Goal: Obtain resource: Download file/media

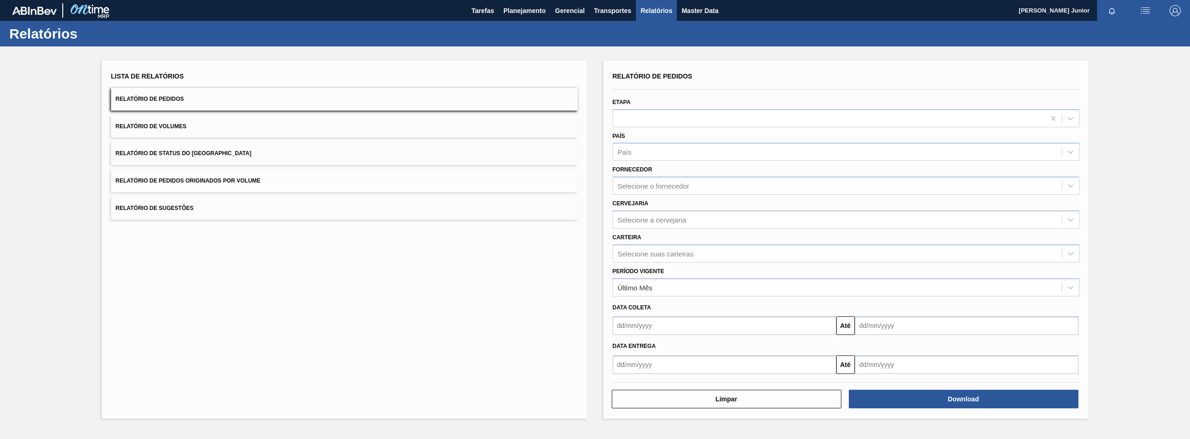
click at [290, 177] on button "Relatório de Pedidos Originados por Volume" at bounding box center [344, 181] width 467 height 23
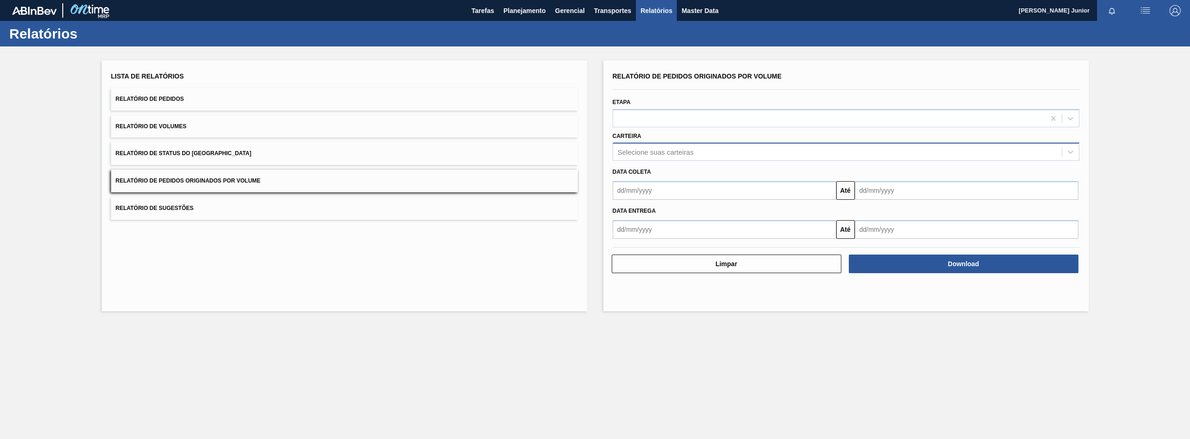
click at [656, 152] on div "Selecione suas carteiras" at bounding box center [656, 152] width 76 height 8
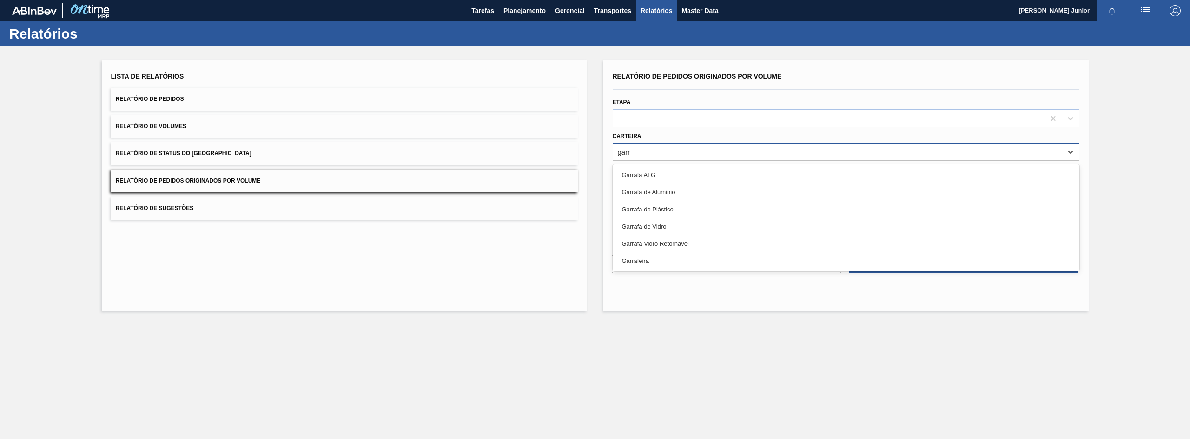
type input "garra"
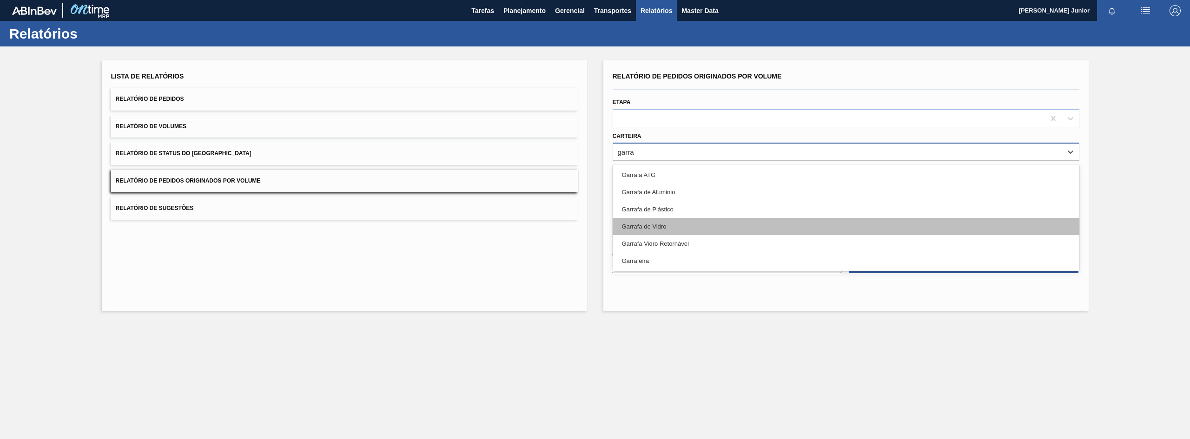
click at [664, 226] on div "Garrafa de Vidro" at bounding box center [846, 226] width 467 height 17
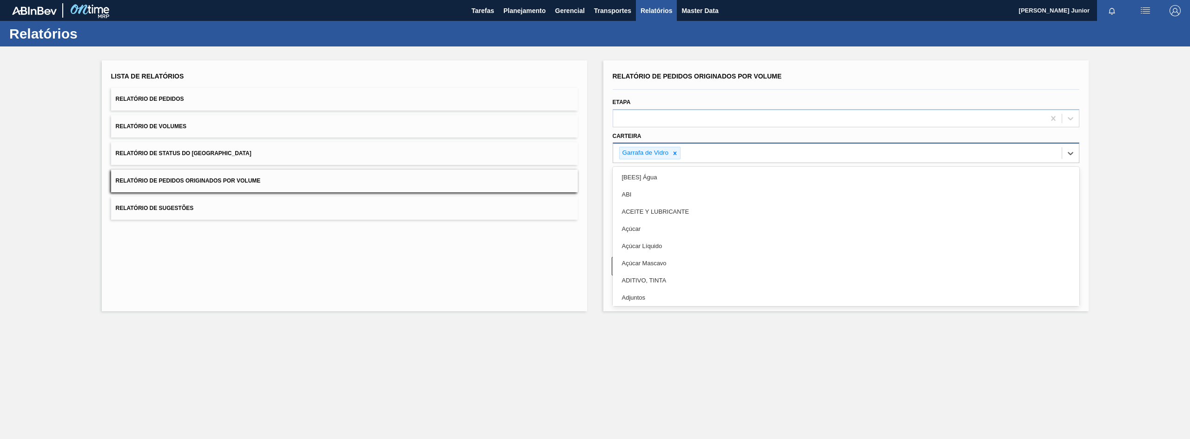
click at [689, 152] on div "Garrafa de Vidro" at bounding box center [837, 153] width 449 height 19
type input "lata"
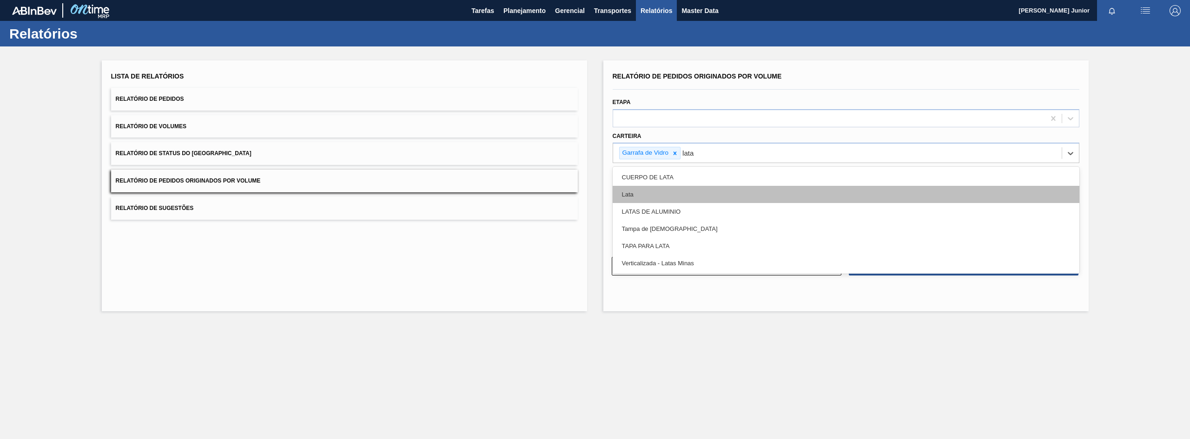
click at [676, 188] on div "Lata" at bounding box center [846, 194] width 467 height 17
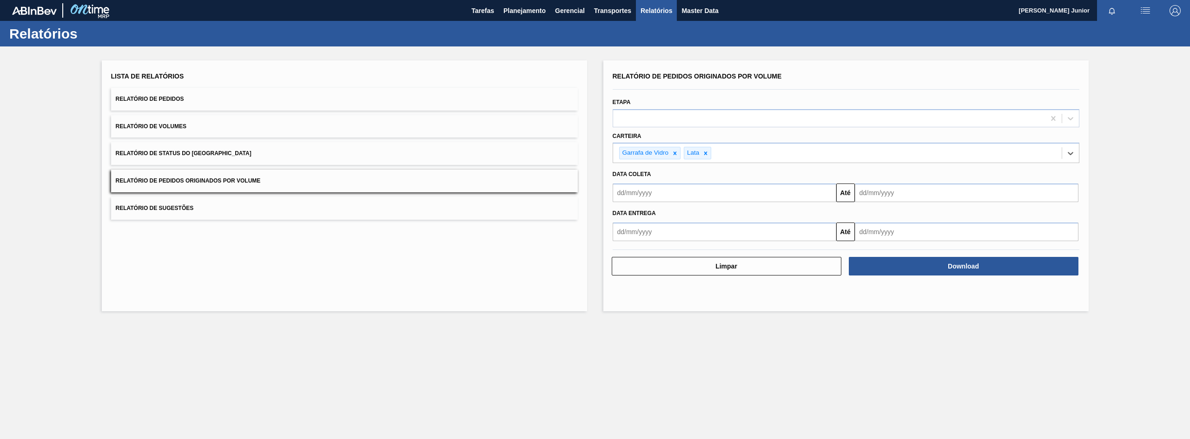
type input "a"
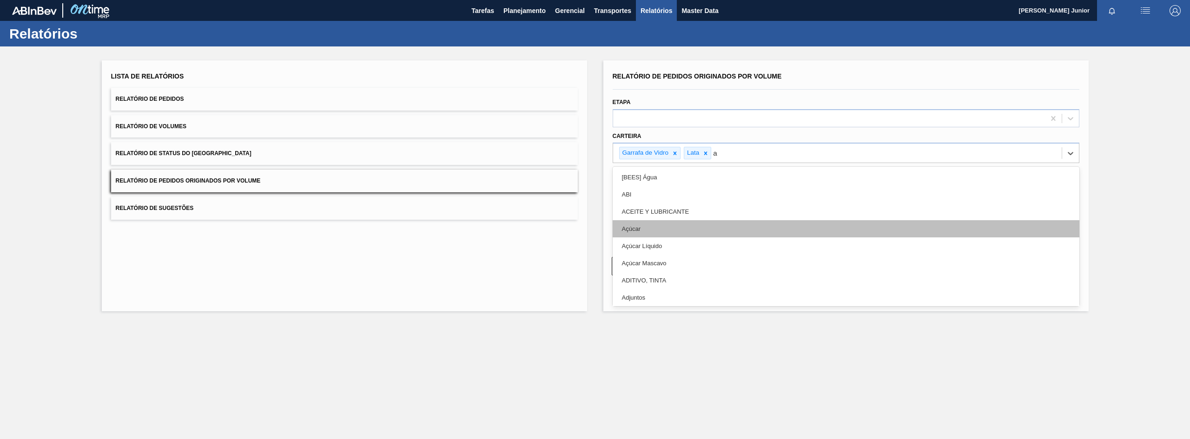
click at [696, 222] on div "Açúcar" at bounding box center [846, 228] width 467 height 17
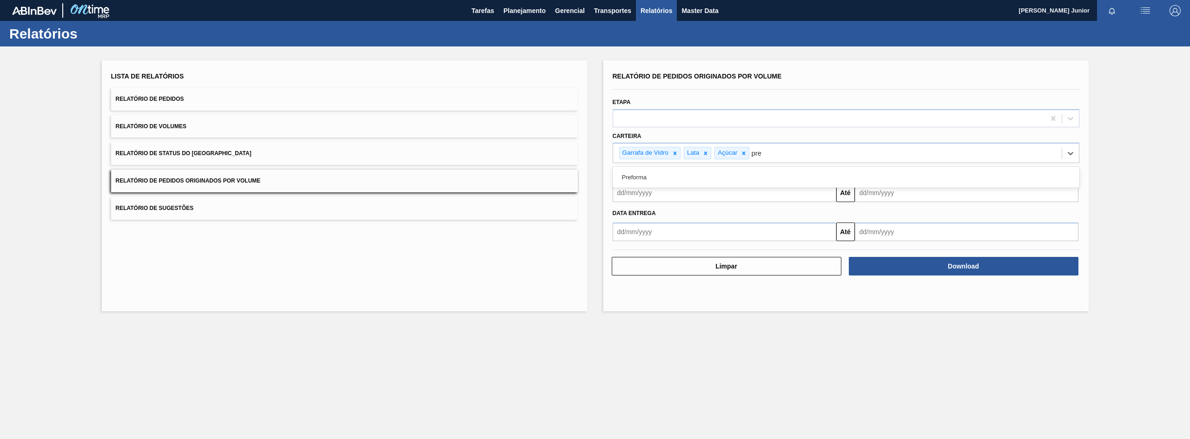
type input "pref"
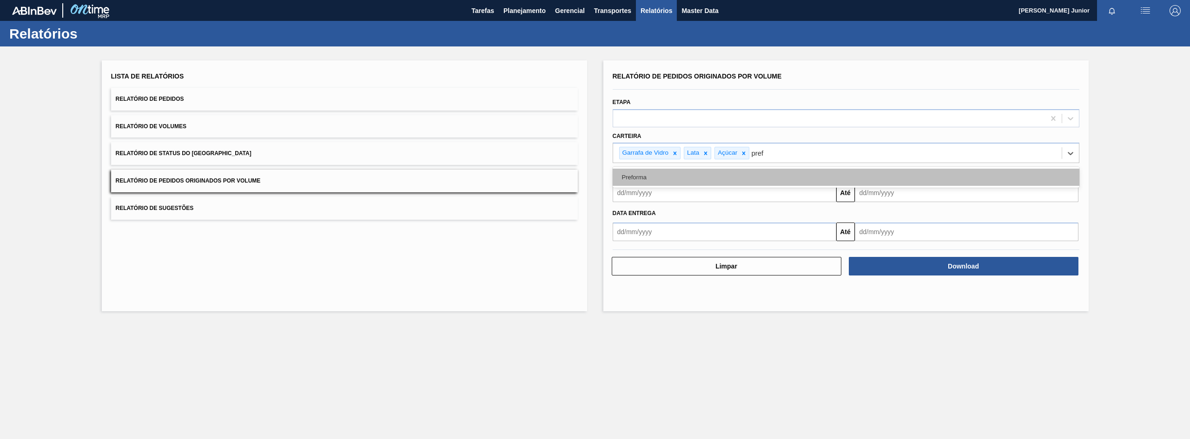
click at [703, 180] on div "Preforma" at bounding box center [846, 177] width 467 height 17
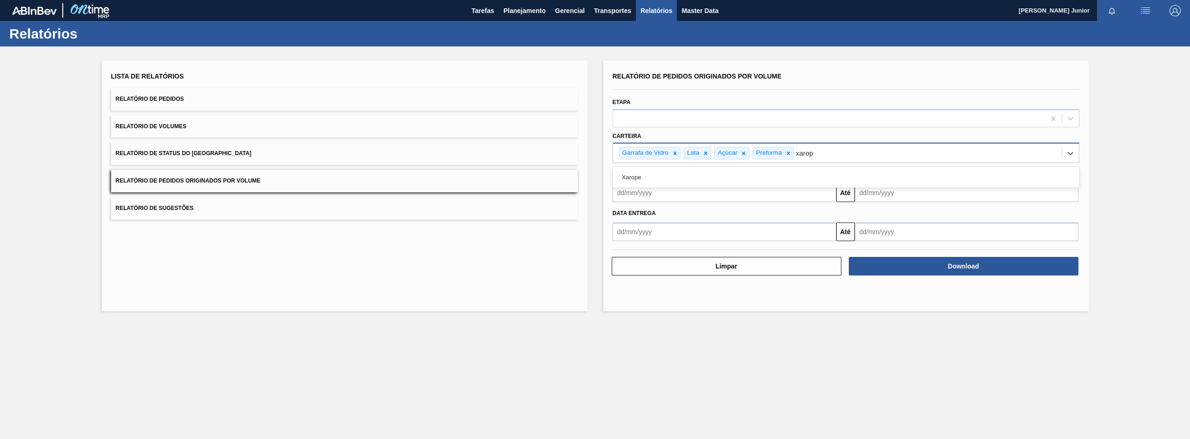
type input "xarope"
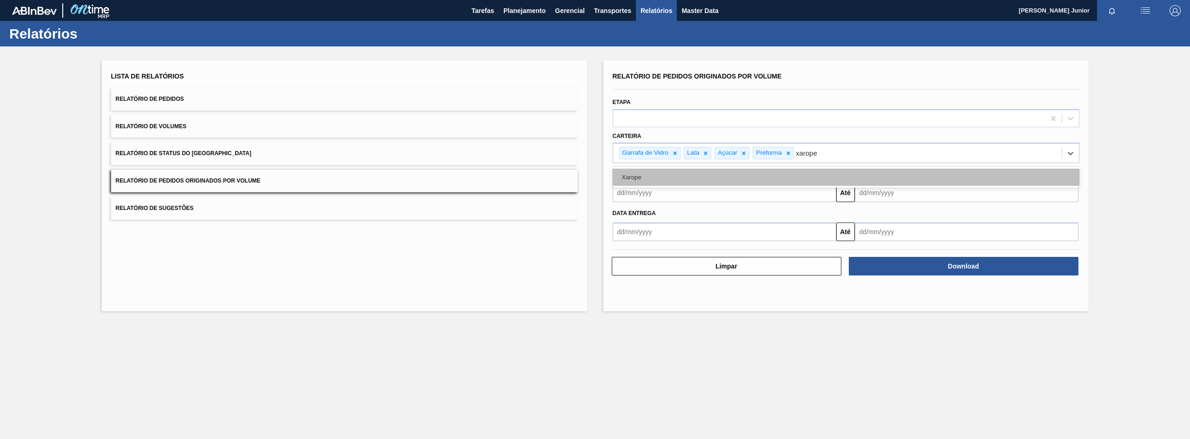
click at [811, 172] on div "Xarope" at bounding box center [846, 177] width 467 height 17
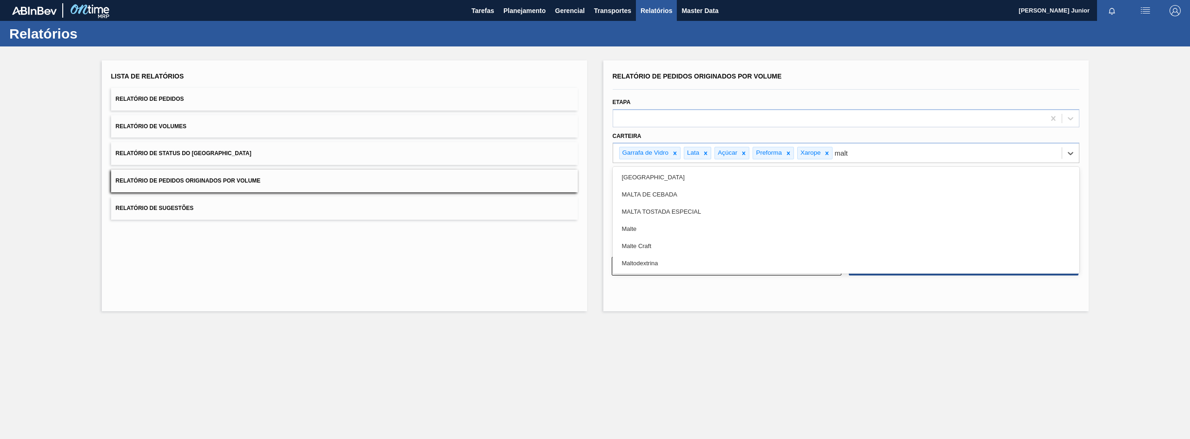
type input "malte"
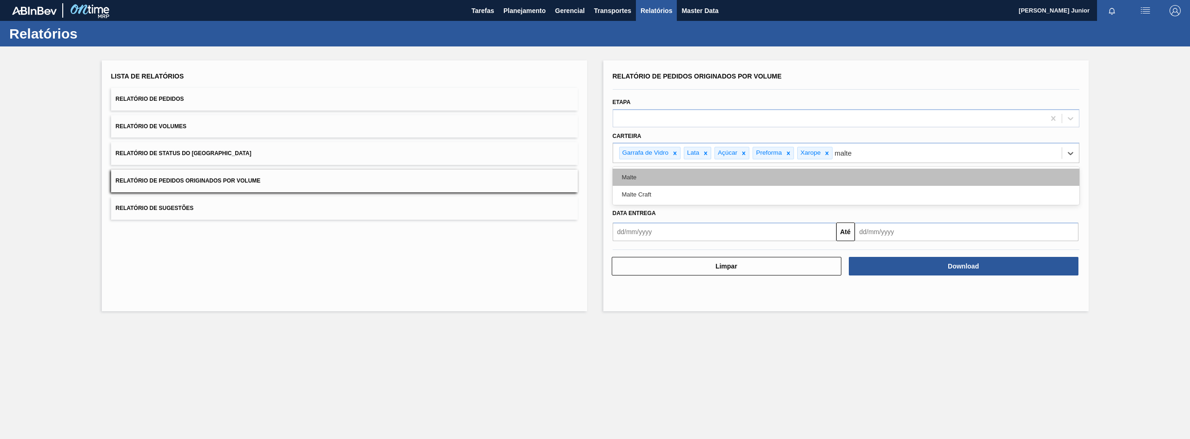
click at [798, 181] on div "Malte" at bounding box center [846, 177] width 467 height 17
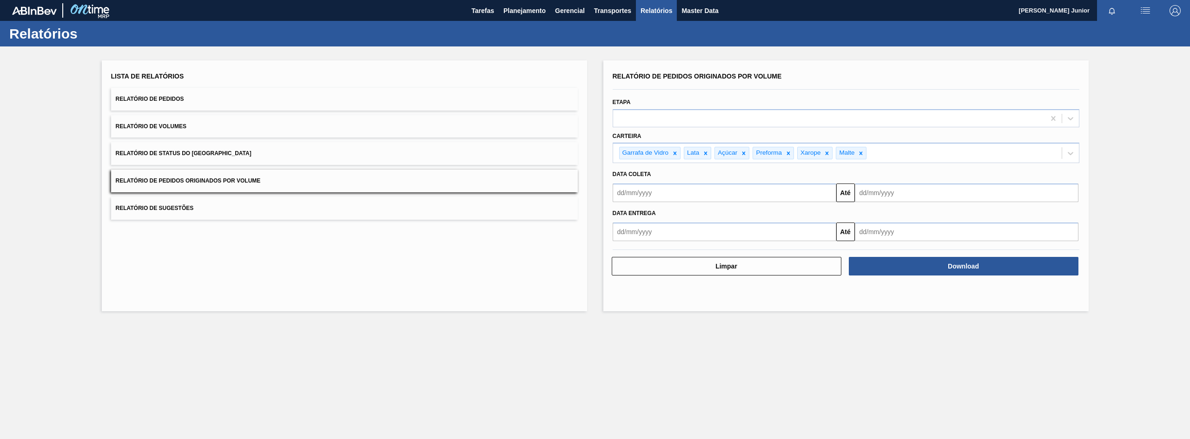
click at [725, 242] on div "Limpar Download" at bounding box center [846, 258] width 474 height 35
click at [698, 187] on input "text" at bounding box center [725, 193] width 224 height 19
click at [624, 215] on div "agosto 2025" at bounding box center [669, 215] width 112 height 8
click at [623, 215] on button "Previous Month" at bounding box center [621, 215] width 7 height 7
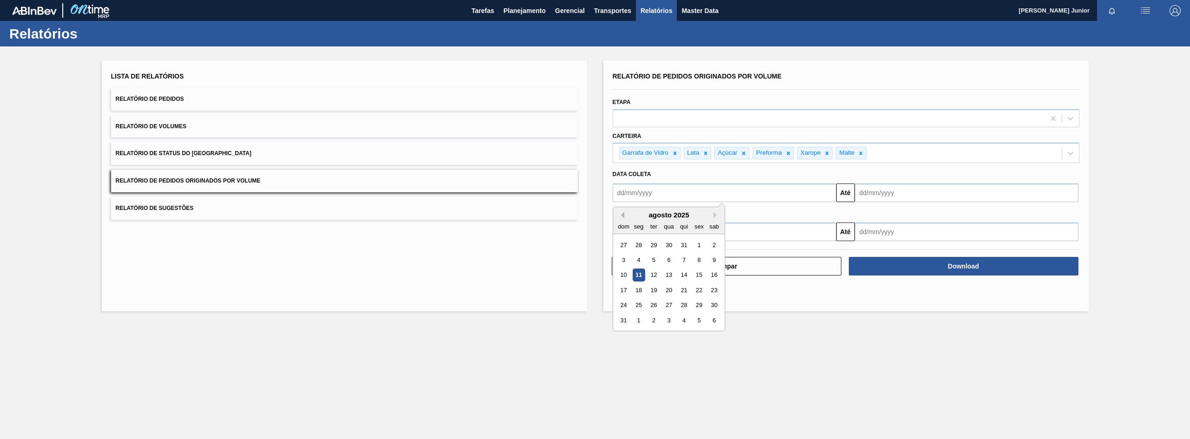
click at [623, 215] on button "Previous Month" at bounding box center [621, 215] width 7 height 7
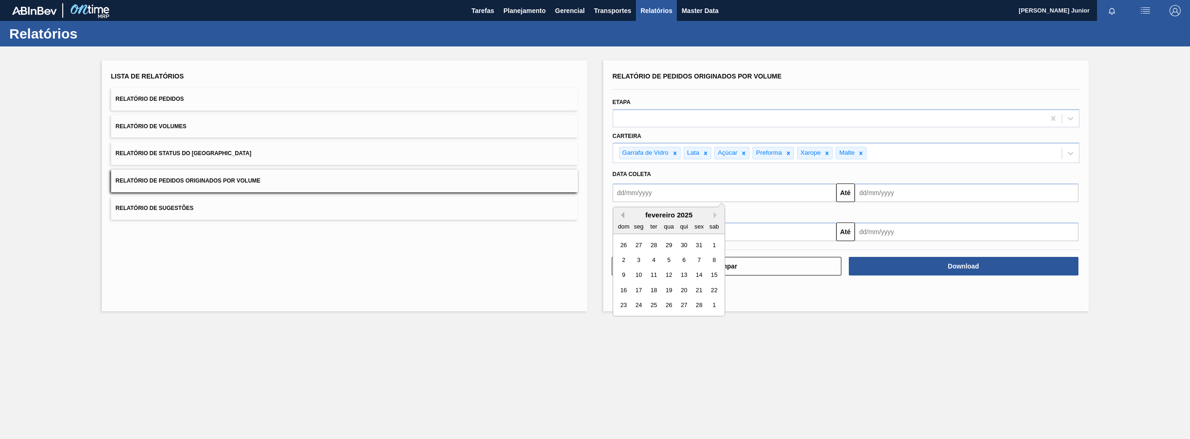
click at [623, 215] on button "Previous Month" at bounding box center [621, 215] width 7 height 7
click at [667, 241] on div "1" at bounding box center [668, 245] width 13 height 13
type input "01/01/2025"
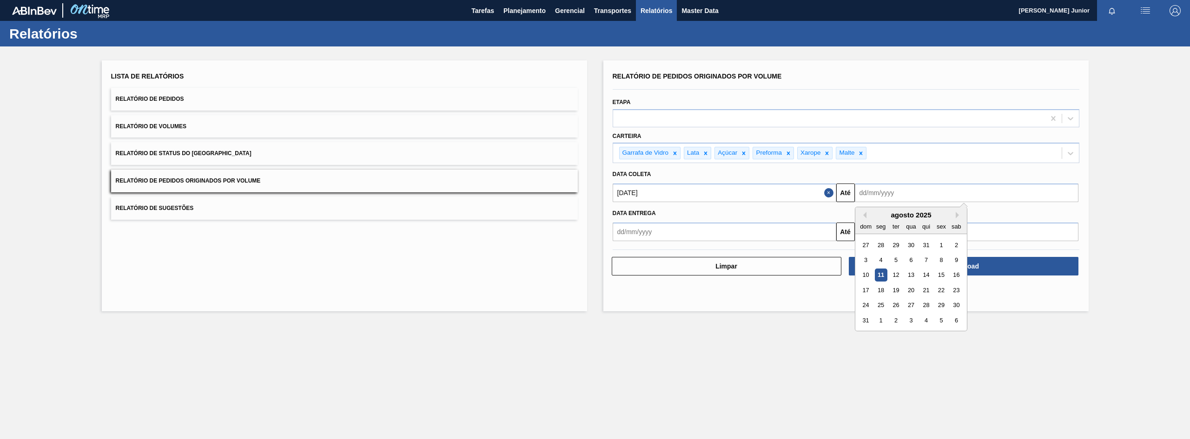
click at [887, 195] on input "text" at bounding box center [967, 193] width 224 height 19
click at [869, 275] on div "10" at bounding box center [865, 275] width 13 height 13
type input "10/08/2025"
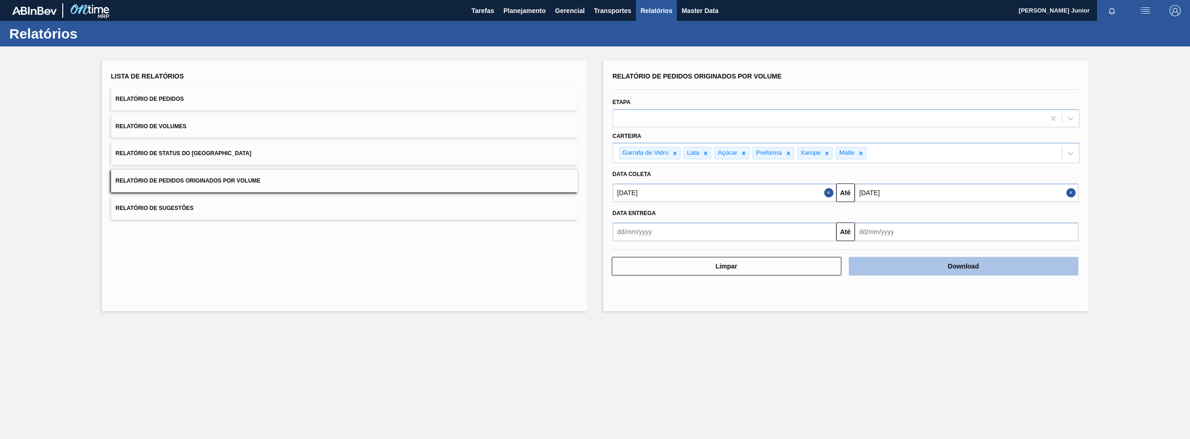
click at [930, 272] on button "Download" at bounding box center [964, 266] width 230 height 19
